Goal: Find specific page/section: Find specific page/section

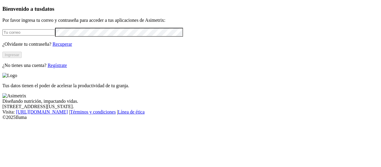
type input "[EMAIL_ADDRESS][PERSON_NAME][DOMAIN_NAME]"
click at [22, 58] on button "Ingresar" at bounding box center [11, 55] width 19 height 6
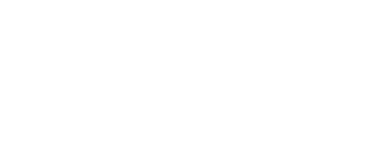
type input "aliar"
